Goal: Information Seeking & Learning: Find specific fact

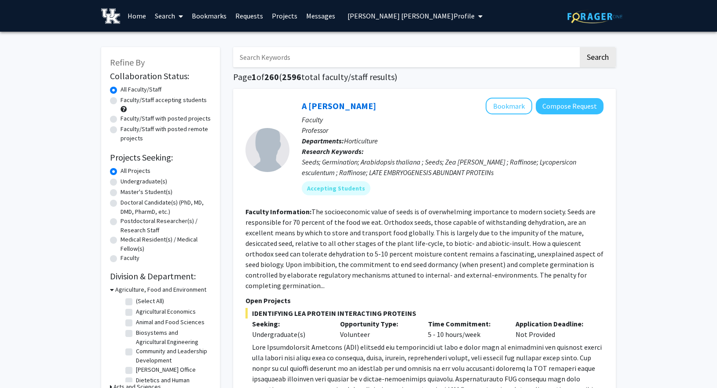
click at [174, 16] on link "Search" at bounding box center [169, 15] width 37 height 31
click at [181, 54] on span "Students" at bounding box center [178, 58] width 54 height 18
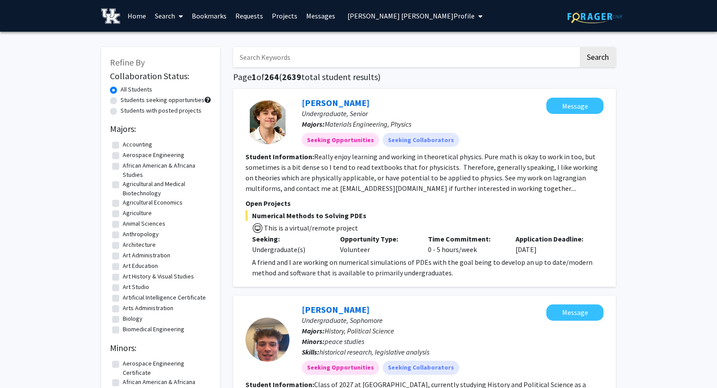
click at [298, 55] on input "Search Keywords" at bounding box center [406, 57] width 346 height 20
paste input "[PERSON_NAME]"
click at [276, 56] on input "[PERSON_NAME]" at bounding box center [406, 57] width 346 height 20
type input "[PERSON_NAME]"
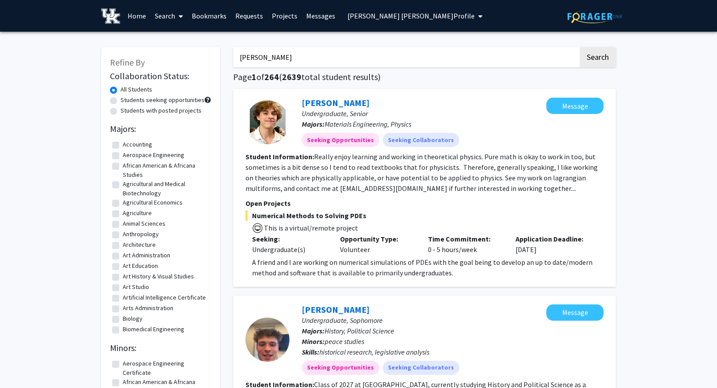
click at [580, 47] on button "Search" at bounding box center [598, 57] width 36 height 20
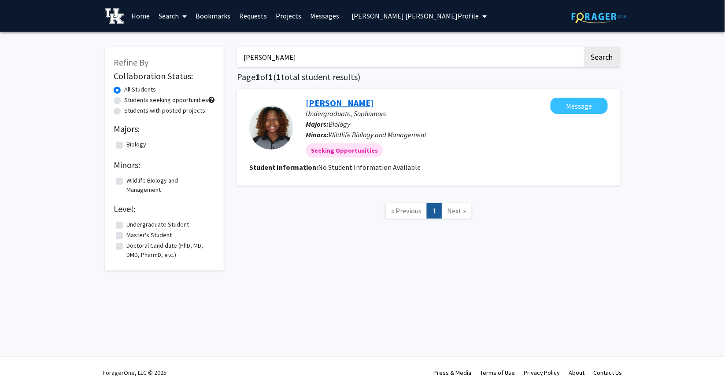
click at [360, 101] on link "[PERSON_NAME]" at bounding box center [339, 102] width 68 height 11
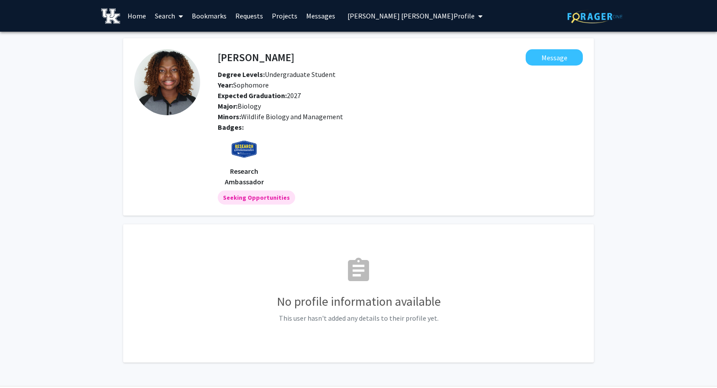
click at [173, 15] on link "Search" at bounding box center [169, 15] width 37 height 31
click at [188, 52] on span "Students" at bounding box center [178, 58] width 54 height 18
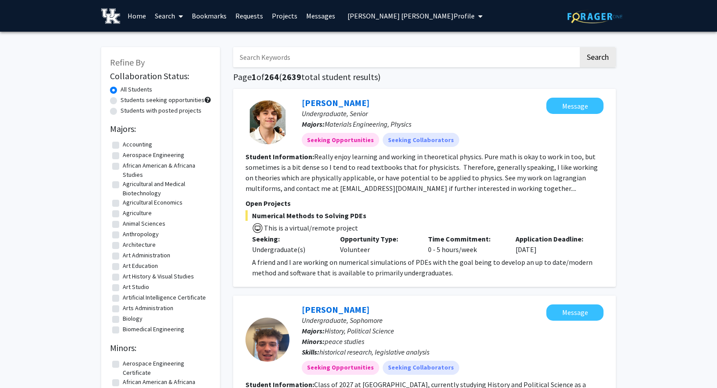
click at [295, 63] on input "Search Keywords" at bounding box center [406, 57] width 346 height 20
paste input "[PERSON_NAME]"
type input "[PERSON_NAME]"
click at [580, 47] on button "Search" at bounding box center [598, 57] width 36 height 20
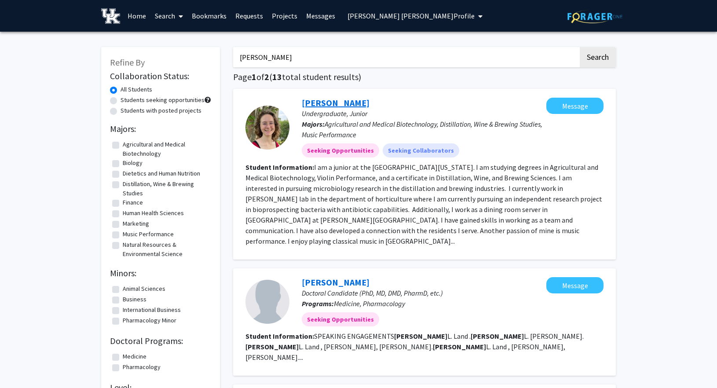
click at [339, 99] on link "[PERSON_NAME]" at bounding box center [336, 102] width 68 height 11
drag, startPoint x: 329, startPoint y: 56, endPoint x: 126, endPoint y: 78, distance: 204.1
paste input "[PERSON_NAME]"
type input "[PERSON_NAME]"
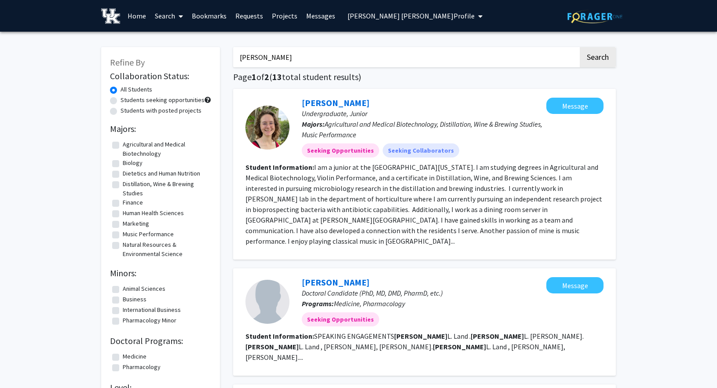
click at [580, 47] on button "Search" at bounding box center [598, 57] width 36 height 20
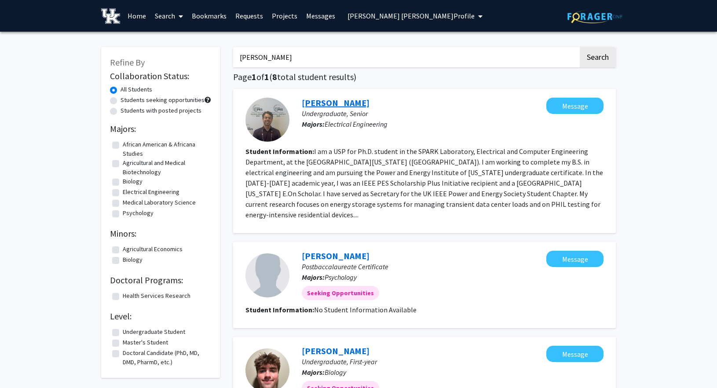
click at [328, 104] on link "[PERSON_NAME]" at bounding box center [336, 102] width 68 height 11
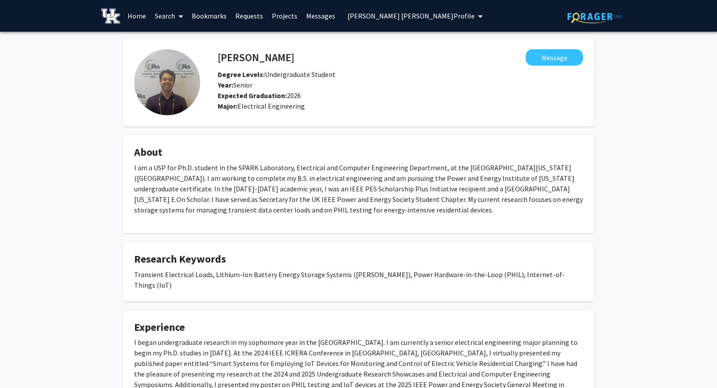
click at [176, 15] on span at bounding box center [179, 16] width 8 height 31
click at [177, 56] on span "Students" at bounding box center [178, 58] width 54 height 18
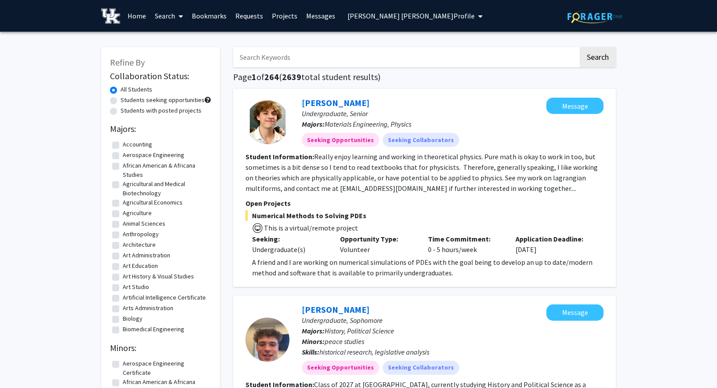
click at [308, 54] on input "Search Keywords" at bounding box center [406, 57] width 346 height 20
paste input "[PERSON_NAME]"
type input "[PERSON_NAME]"
click at [580, 47] on button "Search" at bounding box center [598, 57] width 36 height 20
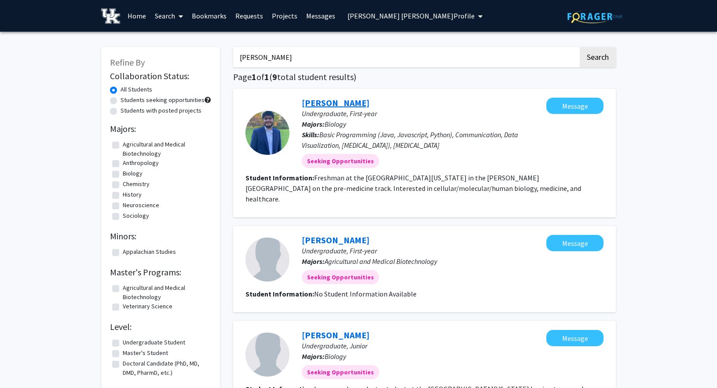
click at [336, 103] on link "[PERSON_NAME]" at bounding box center [336, 102] width 68 height 11
drag, startPoint x: 292, startPoint y: 58, endPoint x: 217, endPoint y: 57, distance: 75.3
paste input "Search Keywords"
type input "[PERSON_NAME]"
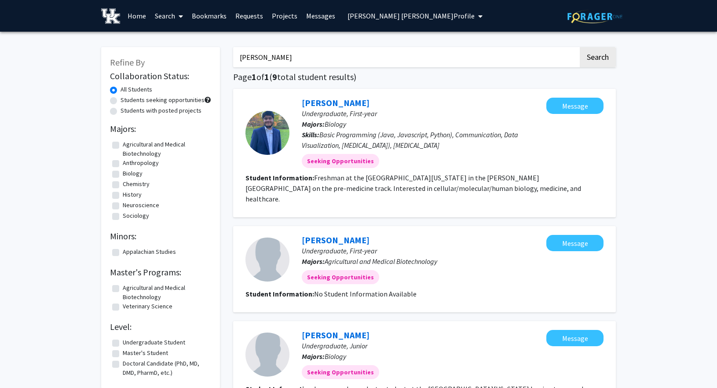
click at [580, 47] on button "Search" at bounding box center [598, 57] width 36 height 20
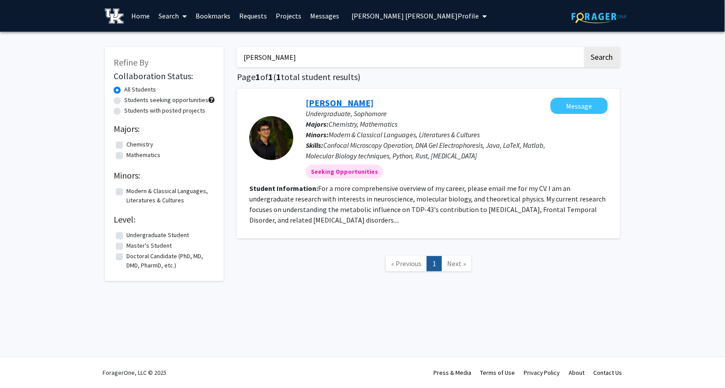
click at [342, 99] on link "[PERSON_NAME]" at bounding box center [339, 102] width 68 height 11
drag, startPoint x: 295, startPoint y: 54, endPoint x: 195, endPoint y: 69, distance: 101.4
click at [195, 69] on div "Refine By Collaboration Status: All Students Students seeking opportunities Stu…" at bounding box center [362, 163] width 528 height 251
paste input "[PERSON_NAME]"
click at [584, 47] on button "Search" at bounding box center [602, 57] width 36 height 20
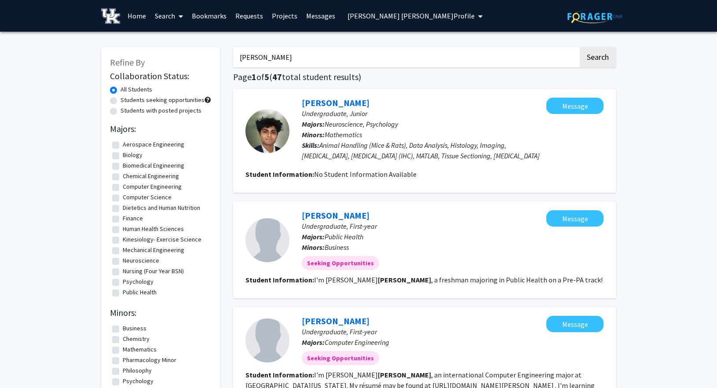
drag, startPoint x: 291, startPoint y: 56, endPoint x: 173, endPoint y: 65, distance: 118.3
paste input "[PERSON_NAME]"
type input "[PERSON_NAME]"
click at [580, 47] on button "Search" at bounding box center [598, 57] width 36 height 20
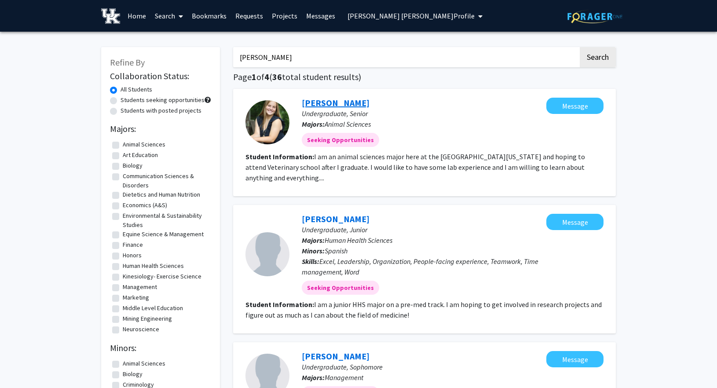
click at [343, 100] on link "[PERSON_NAME]" at bounding box center [336, 102] width 68 height 11
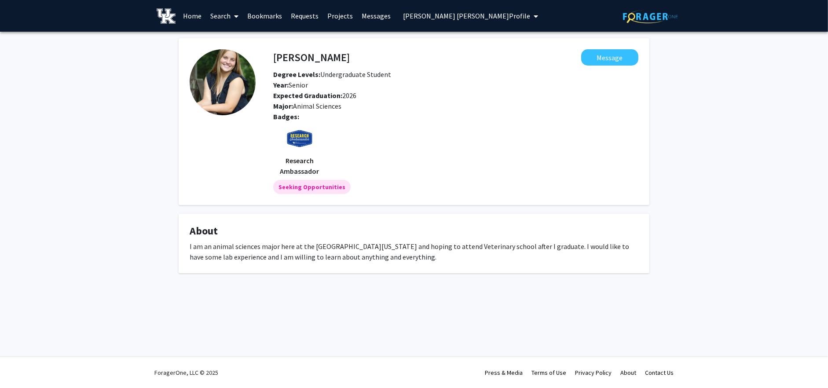
click at [221, 15] on link "Search" at bounding box center [224, 15] width 37 height 31
click at [237, 53] on span "Students" at bounding box center [233, 58] width 54 height 18
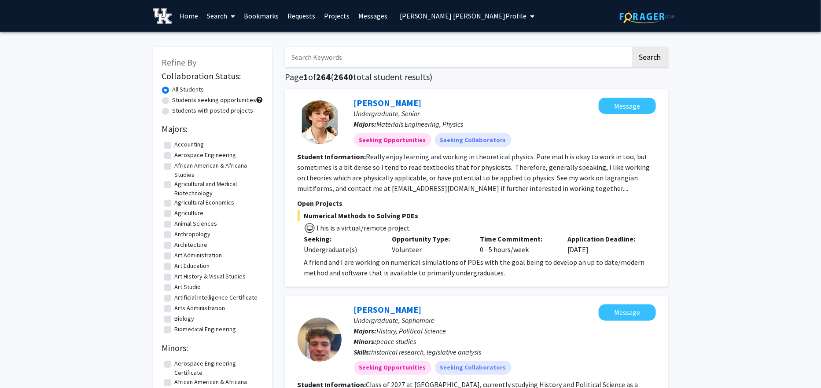
click at [361, 56] on input "Search Keywords" at bounding box center [458, 57] width 346 height 20
paste input "[PERSON_NAME]"
type input "[PERSON_NAME]"
click at [632, 47] on button "Search" at bounding box center [650, 57] width 36 height 20
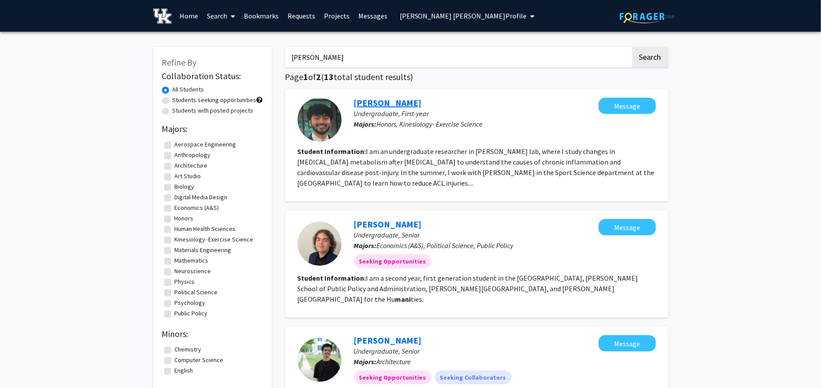
click at [371, 98] on link "[PERSON_NAME]" at bounding box center [388, 102] width 68 height 11
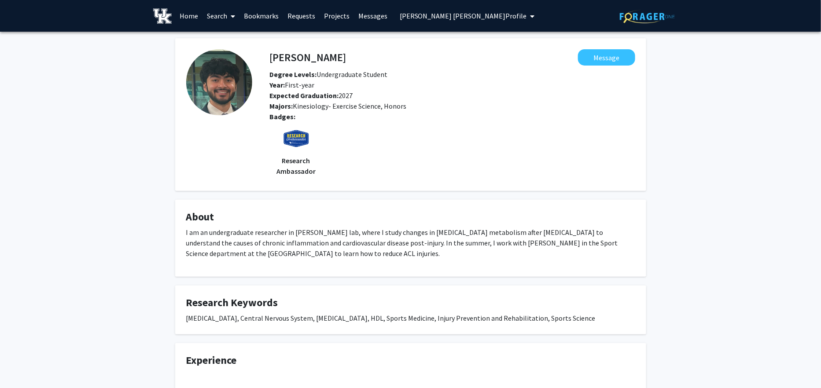
click at [232, 15] on icon at bounding box center [233, 16] width 4 height 7
click at [240, 55] on span "Students" at bounding box center [229, 58] width 54 height 18
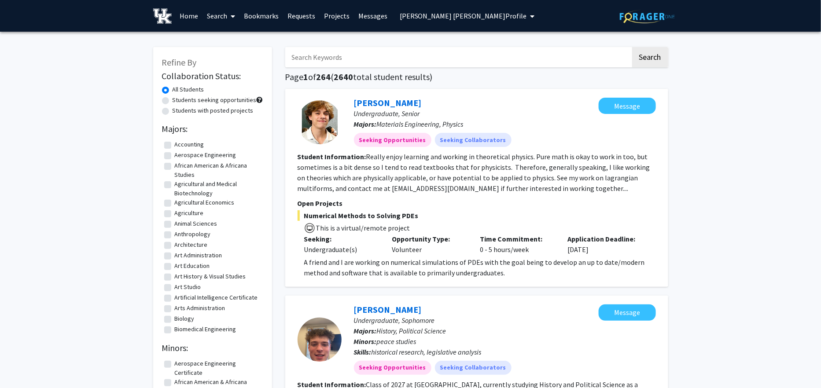
click at [371, 54] on input "Search Keywords" at bounding box center [458, 57] width 346 height 20
paste input "[PERSON_NAME]"
type input "[PERSON_NAME]"
click at [632, 47] on button "Search" at bounding box center [650, 57] width 36 height 20
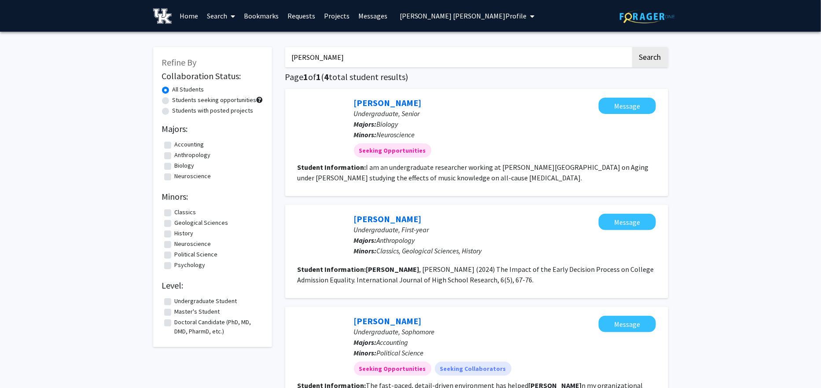
click at [632, 47] on button "Search" at bounding box center [650, 57] width 36 height 20
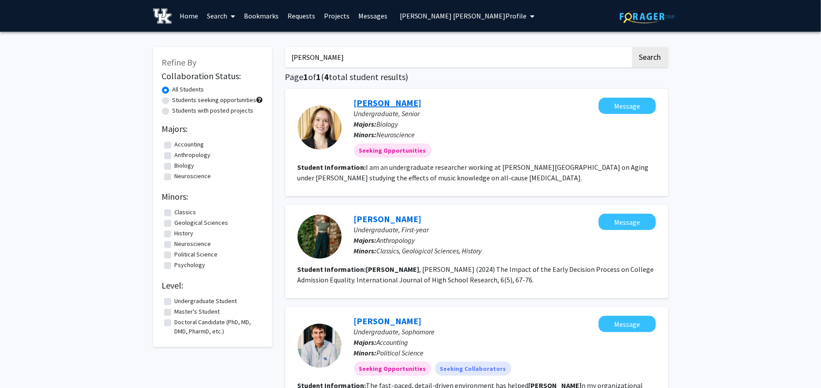
click at [398, 99] on link "[PERSON_NAME]" at bounding box center [388, 102] width 68 height 11
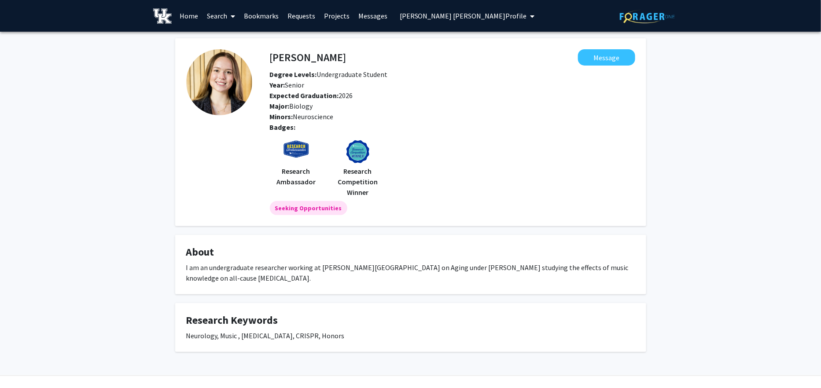
click at [223, 14] on link "Search" at bounding box center [220, 15] width 37 height 31
click at [223, 55] on span "Students" at bounding box center [229, 58] width 54 height 18
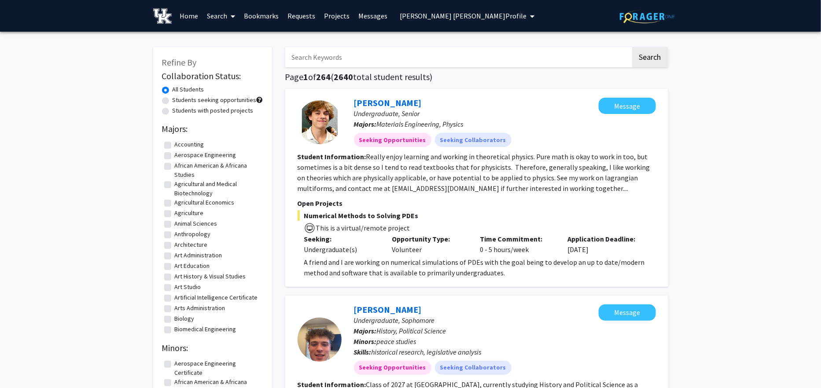
click at [316, 59] on input "Search Keywords" at bounding box center [458, 57] width 346 height 20
paste input "[PERSON_NAME]"
type input "[PERSON_NAME]"
click at [632, 47] on button "Search" at bounding box center [650, 57] width 36 height 20
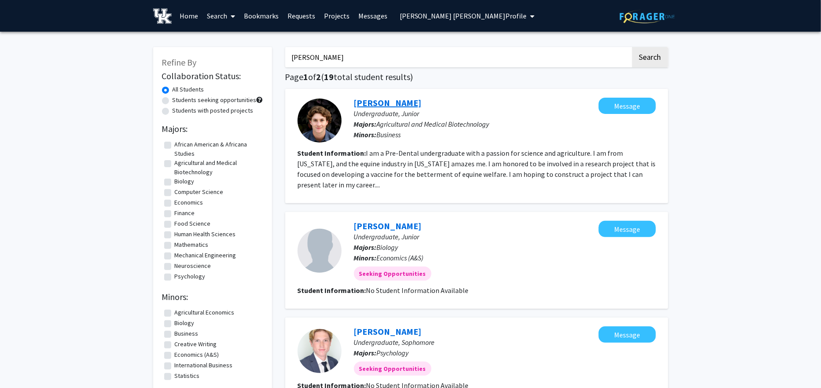
click at [386, 103] on link "[PERSON_NAME]" at bounding box center [388, 102] width 68 height 11
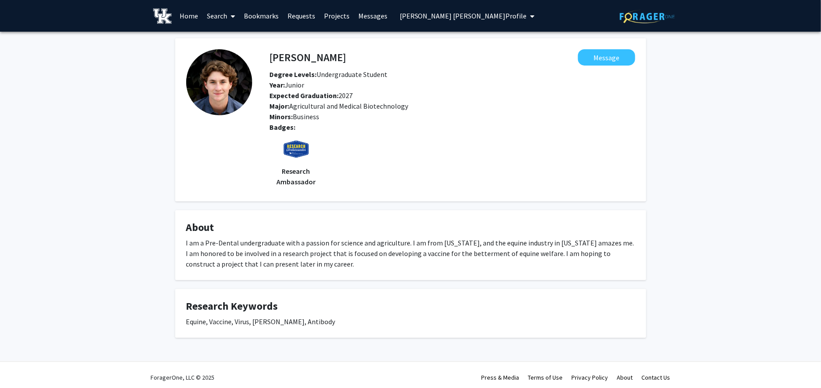
scroll to position [4, 0]
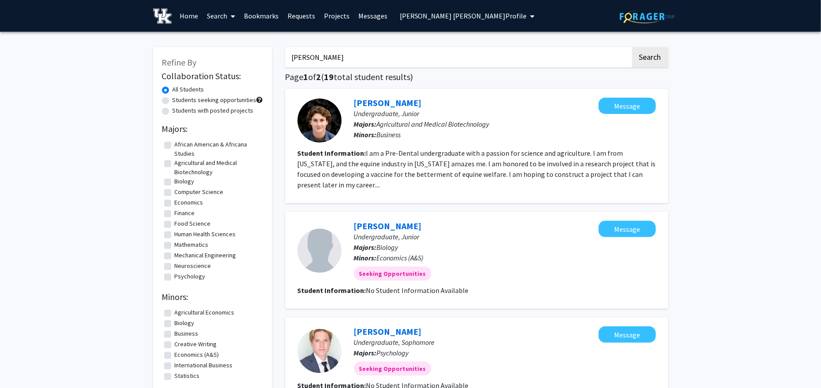
drag, startPoint x: 353, startPoint y: 58, endPoint x: 194, endPoint y: 66, distance: 159.6
type input "j"
type input "[PERSON_NAME]"
click at [632, 47] on button "Search" at bounding box center [650, 57] width 36 height 20
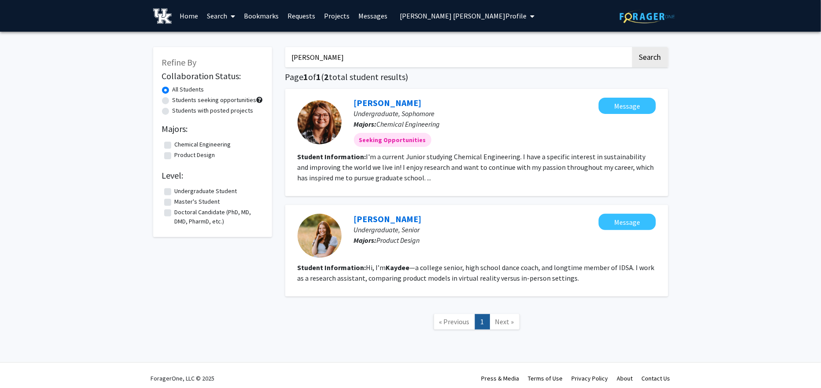
click at [393, 104] on link "[PERSON_NAME]" at bounding box center [388, 102] width 68 height 11
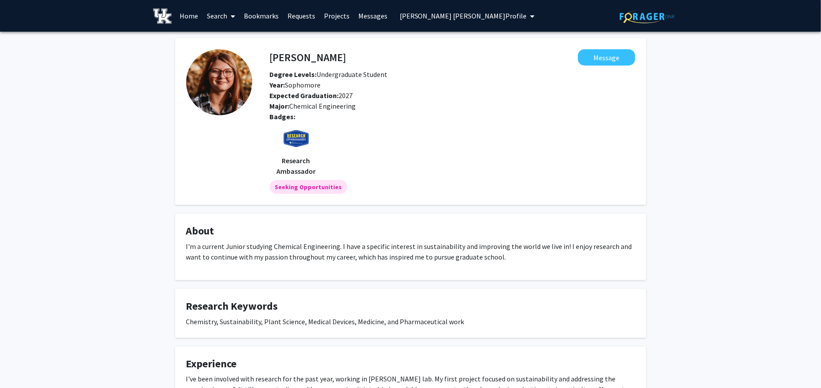
click at [229, 18] on span at bounding box center [231, 16] width 8 height 31
click at [238, 48] on span "Faculty/Staff" at bounding box center [234, 41] width 65 height 18
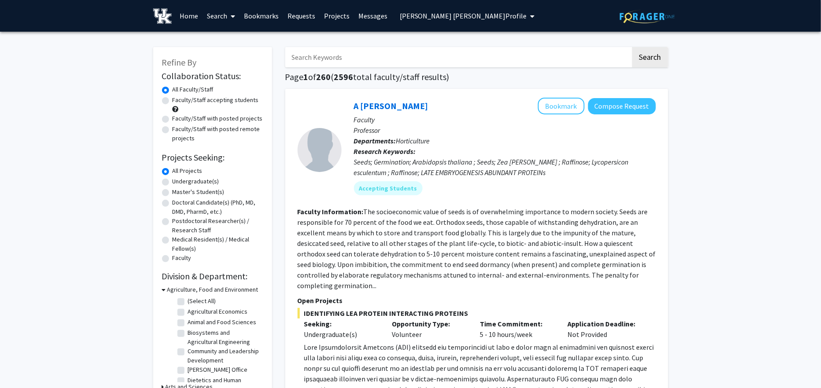
click at [235, 14] on link "Search" at bounding box center [220, 15] width 37 height 31
click at [232, 55] on span "Students" at bounding box center [229, 58] width 54 height 18
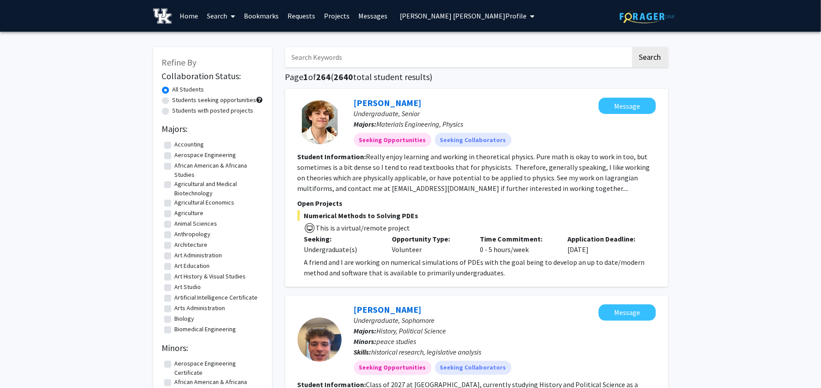
click at [324, 53] on input "Search Keywords" at bounding box center [458, 57] width 346 height 20
type input "[PERSON_NAME]"
click at [632, 47] on button "Search" at bounding box center [650, 57] width 36 height 20
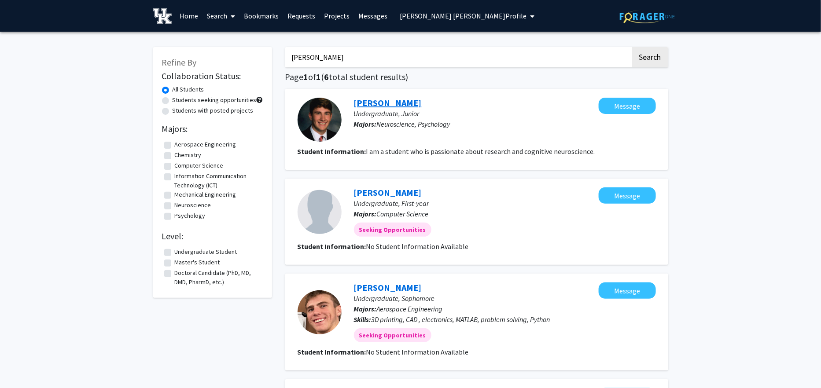
click at [396, 99] on link "[PERSON_NAME]" at bounding box center [388, 102] width 68 height 11
drag, startPoint x: 333, startPoint y: 57, endPoint x: 233, endPoint y: 65, distance: 100.2
click at [233, 65] on div "Refine By Collaboration Status: All Students Students seeking opportunities Stu…" at bounding box center [411, 369] width 528 height 663
paste input "[PERSON_NAME]"
type input "[PERSON_NAME]"
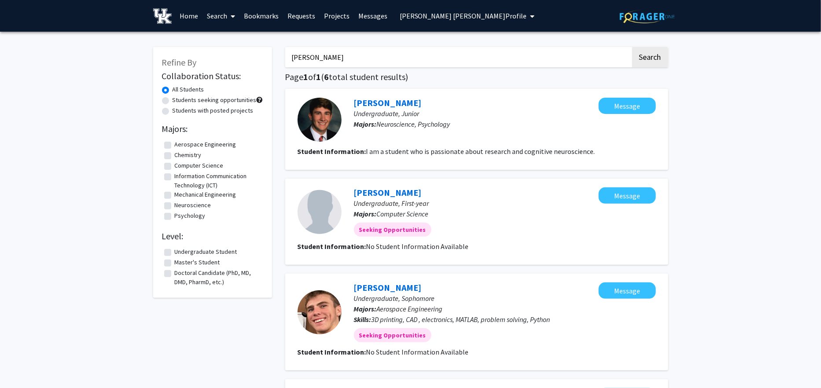
click at [632, 47] on button "Search" at bounding box center [650, 57] width 36 height 20
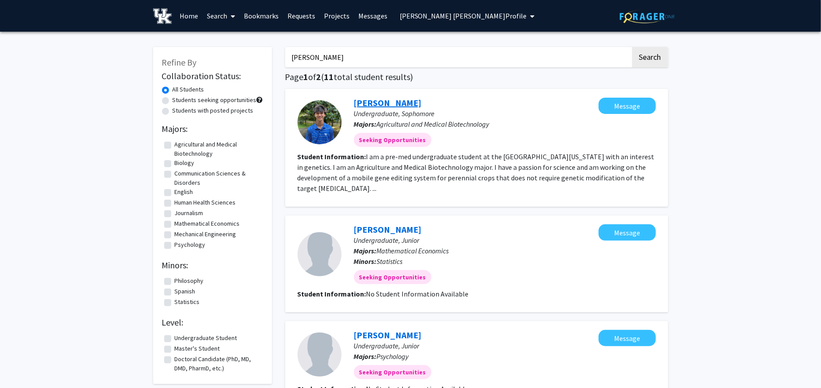
click at [385, 100] on link "[PERSON_NAME]" at bounding box center [388, 102] width 68 height 11
drag, startPoint x: 337, startPoint y: 56, endPoint x: 252, endPoint y: 59, distance: 85.0
paste input "[PERSON_NAME]"
type input "[PERSON_NAME]"
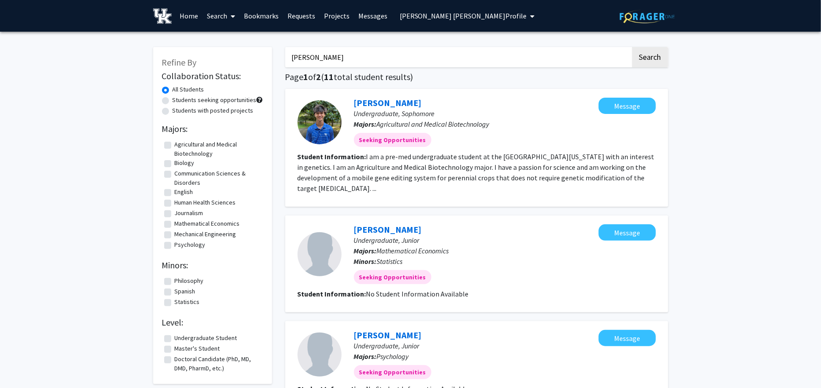
click at [632, 47] on button "Search" at bounding box center [650, 57] width 36 height 20
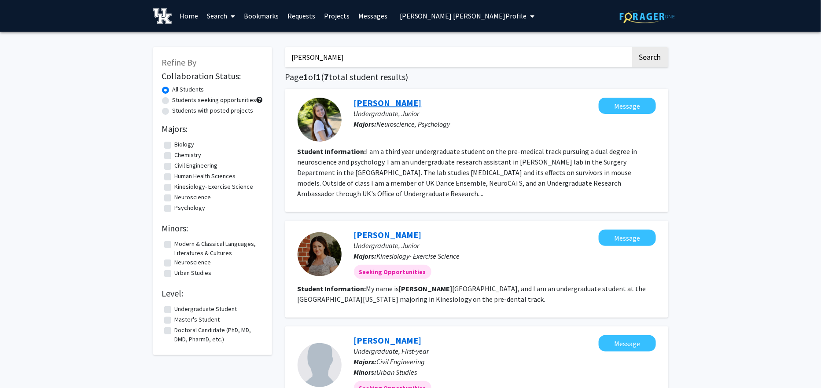
click at [403, 103] on link "[PERSON_NAME]" at bounding box center [388, 102] width 68 height 11
drag, startPoint x: 372, startPoint y: 55, endPoint x: 240, endPoint y: 71, distance: 133.0
paste input "[PERSON_NAME]"
type input "[PERSON_NAME]"
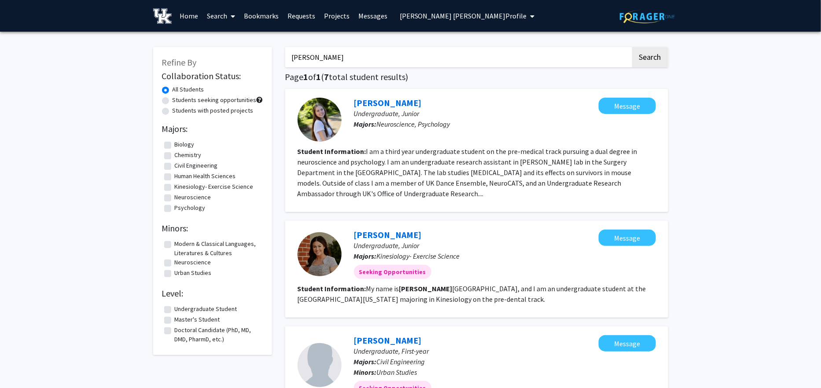
click at [632, 47] on button "Search" at bounding box center [650, 57] width 36 height 20
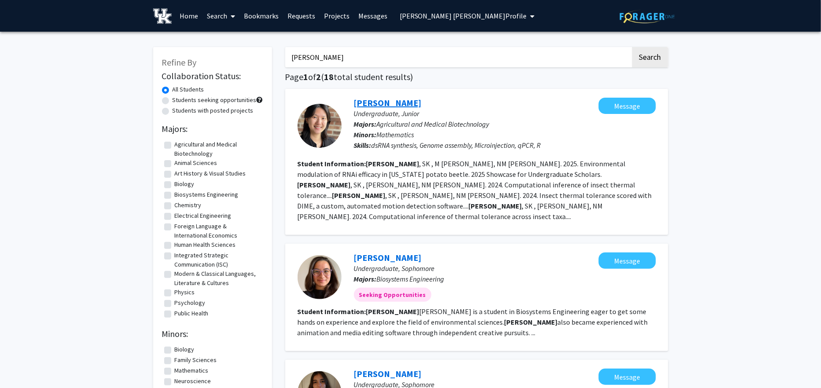
click at [392, 102] on link "[PERSON_NAME]" at bounding box center [388, 102] width 68 height 11
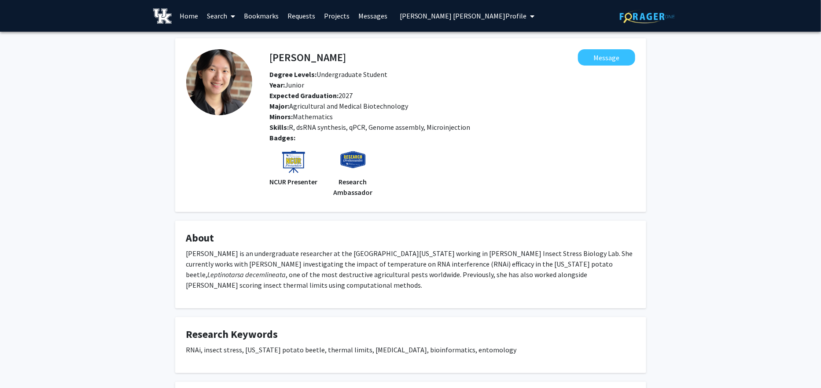
click at [439, 18] on span "[PERSON_NAME] [PERSON_NAME] Profile" at bounding box center [463, 15] width 127 height 9
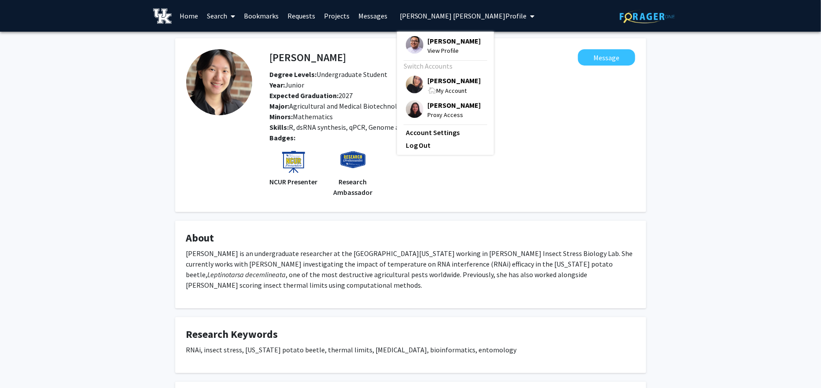
click at [443, 42] on span "[PERSON_NAME]" at bounding box center [454, 41] width 53 height 10
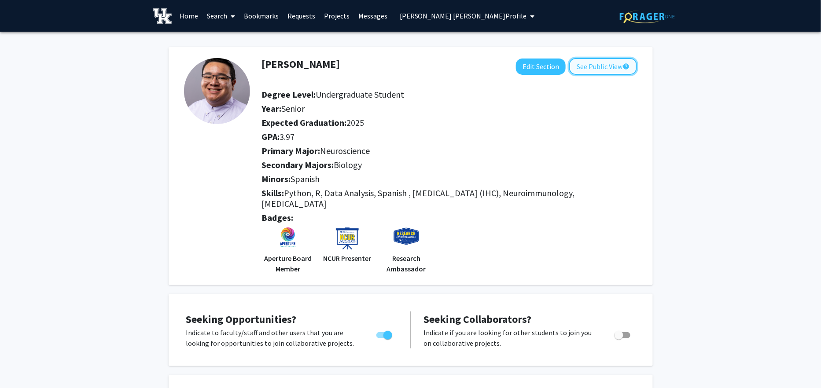
click at [605, 64] on button "See Public View help" at bounding box center [603, 66] width 68 height 17
